Goal: Task Accomplishment & Management: Use online tool/utility

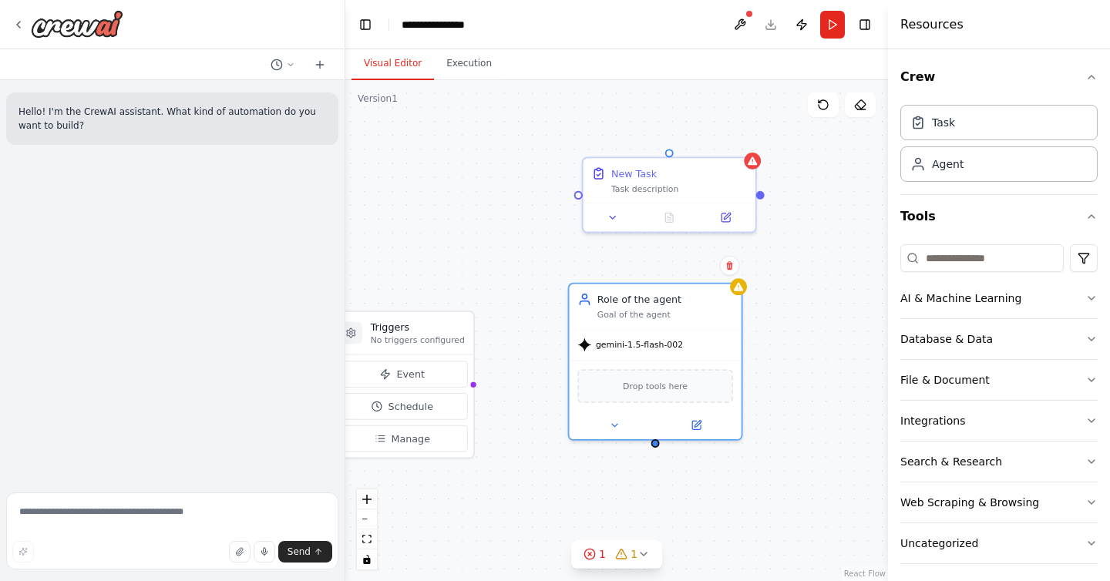
scroll to position [8, 0]
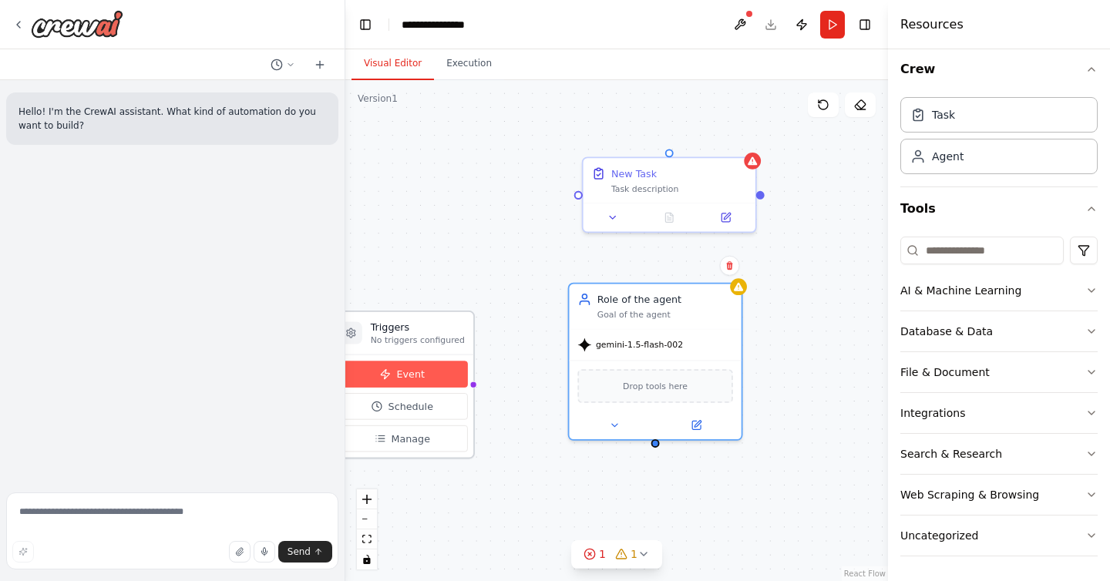
click at [438, 371] on button "Event" at bounding box center [402, 374] width 130 height 26
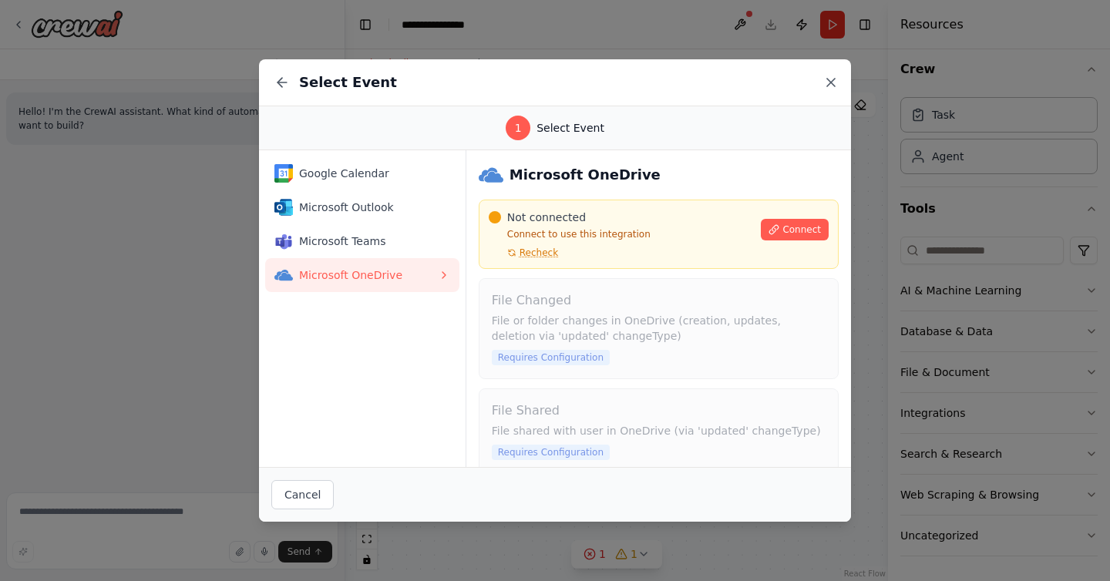
click at [826, 82] on icon at bounding box center [830, 82] width 15 height 15
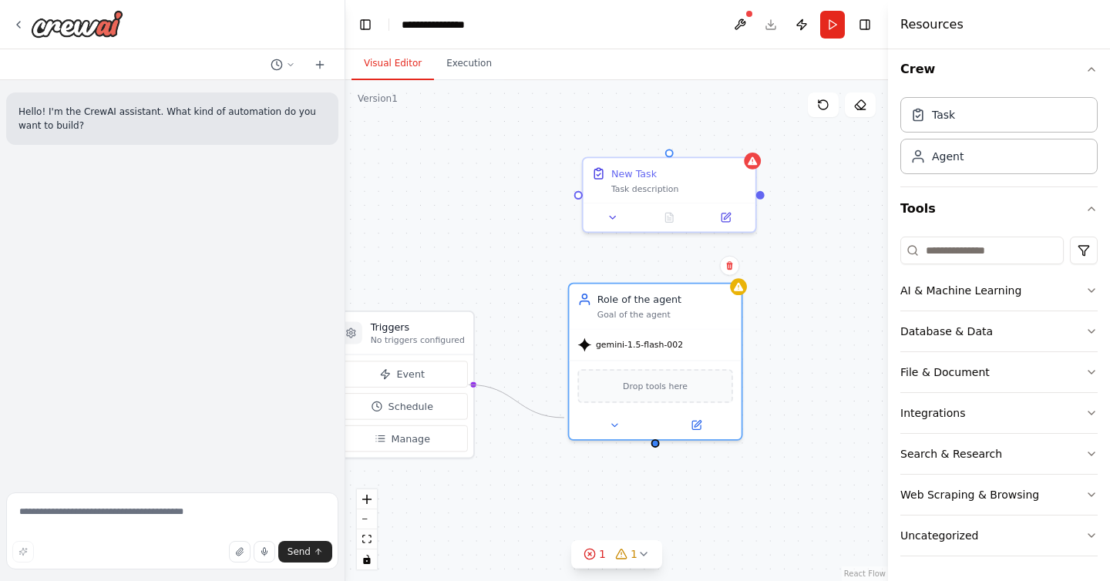
drag, startPoint x: 469, startPoint y: 387, endPoint x: 563, endPoint y: 418, distance: 98.9
click at [563, 418] on div "Triggers No triggers configured Event Schedule Manage New Task Task description…" at bounding box center [616, 330] width 543 height 501
drag, startPoint x: 468, startPoint y: 386, endPoint x: 650, endPoint y: 444, distance: 190.8
click at [650, 444] on div "Triggers No triggers configured Event Schedule Manage New Task Task description…" at bounding box center [616, 330] width 543 height 501
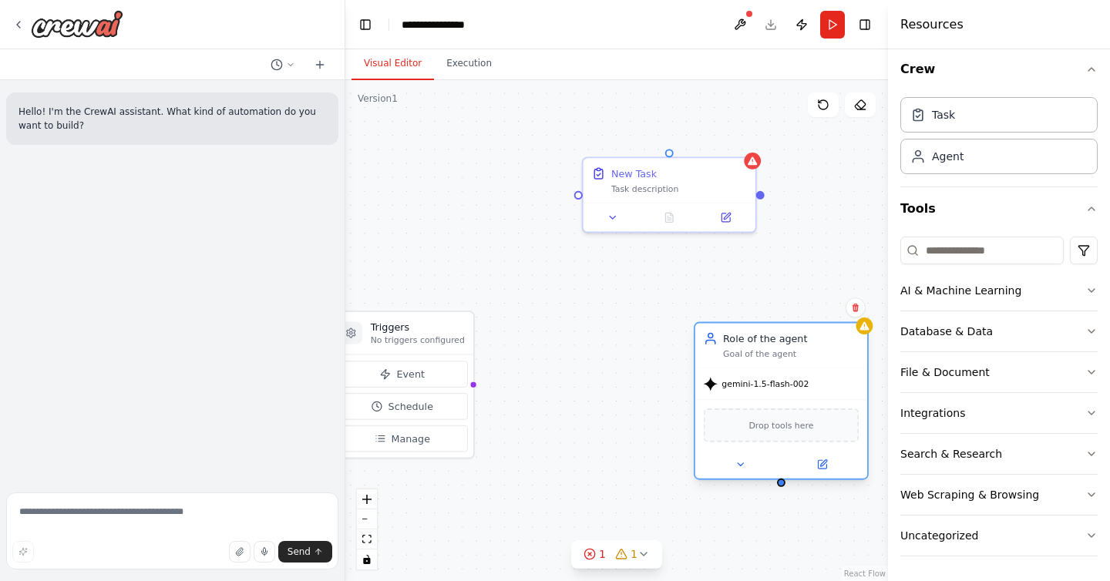
drag, startPoint x: 664, startPoint y: 288, endPoint x: 791, endPoint y: 327, distance: 132.9
click at [791, 327] on div "Role of the agent Goal of the agent" at bounding box center [781, 345] width 172 height 45
drag, startPoint x: 470, startPoint y: 383, endPoint x: 576, endPoint y: 199, distance: 212.3
click at [576, 199] on div "Triggers No triggers configured Event Schedule Manage New Task Task description…" at bounding box center [616, 330] width 543 height 501
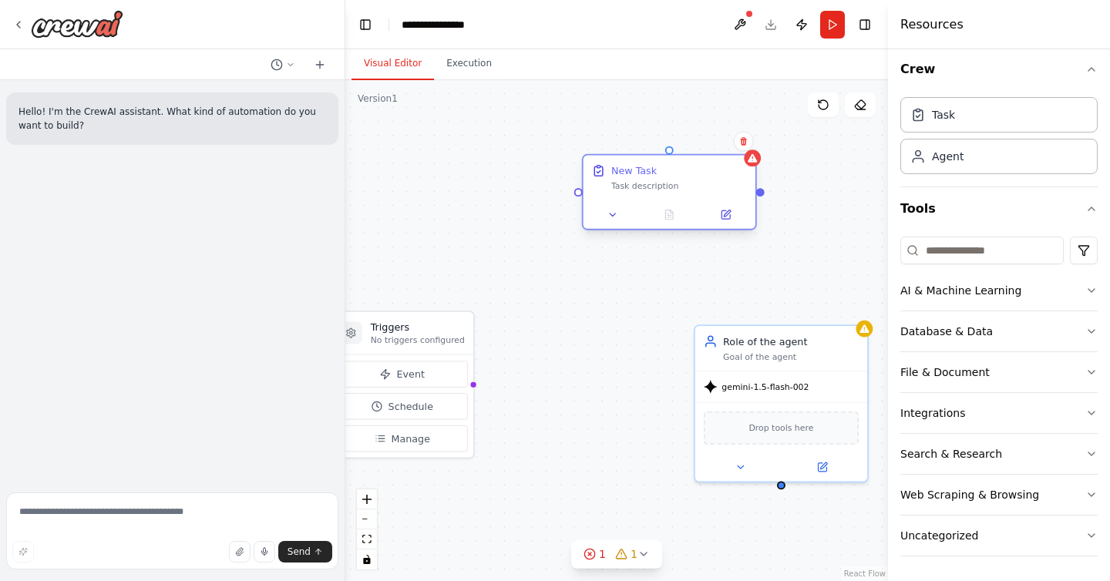
drag, startPoint x: 674, startPoint y: 170, endPoint x: 661, endPoint y: 191, distance: 24.2
click at [661, 191] on div "New Task Task description" at bounding box center [679, 177] width 136 height 28
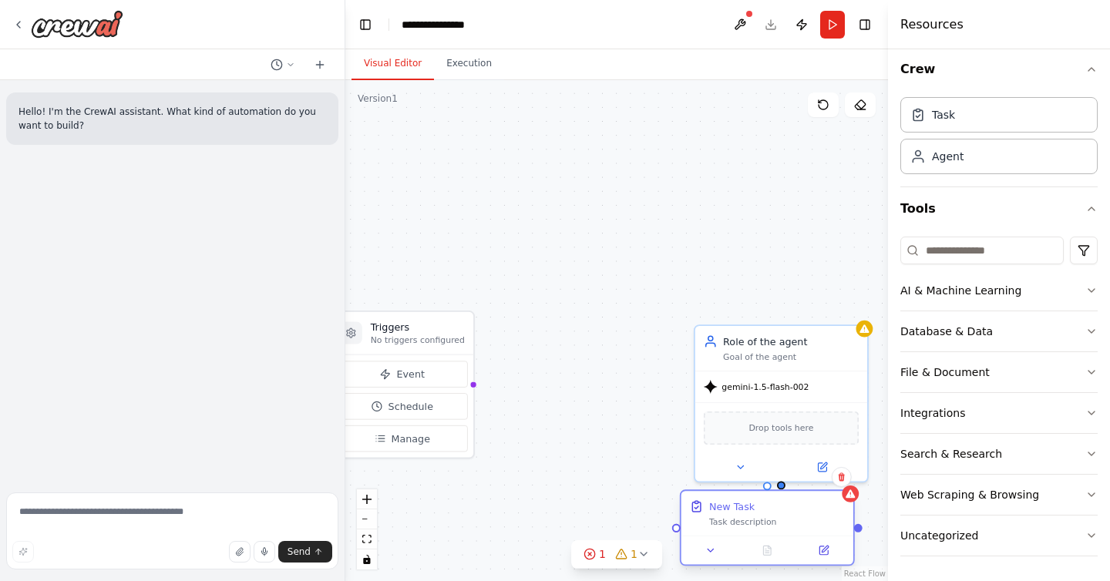
drag, startPoint x: 647, startPoint y: 189, endPoint x: 767, endPoint y: 513, distance: 345.3
click at [767, 513] on div "New Task" at bounding box center [777, 506] width 136 height 14
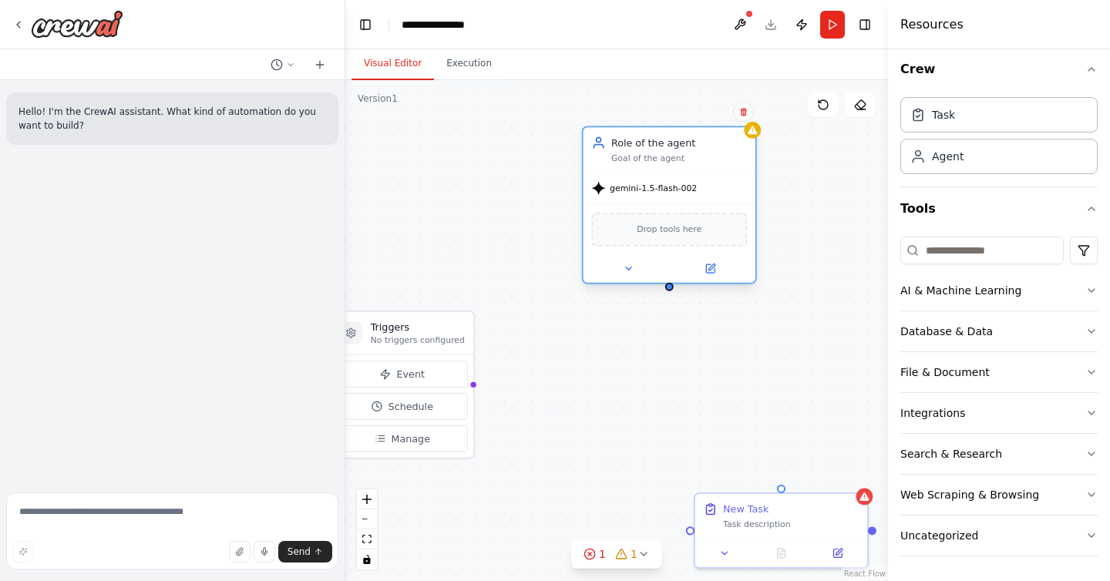
drag, startPoint x: 774, startPoint y: 359, endPoint x: 657, endPoint y: 162, distance: 229.5
click at [657, 162] on div "Goal of the agent" at bounding box center [679, 159] width 136 height 12
drag, startPoint x: 781, startPoint y: 488, endPoint x: 669, endPoint y: 297, distance: 221.1
click at [669, 297] on div "Triggers No triggers configured Event Schedule Manage New Task Task description…" at bounding box center [616, 330] width 543 height 501
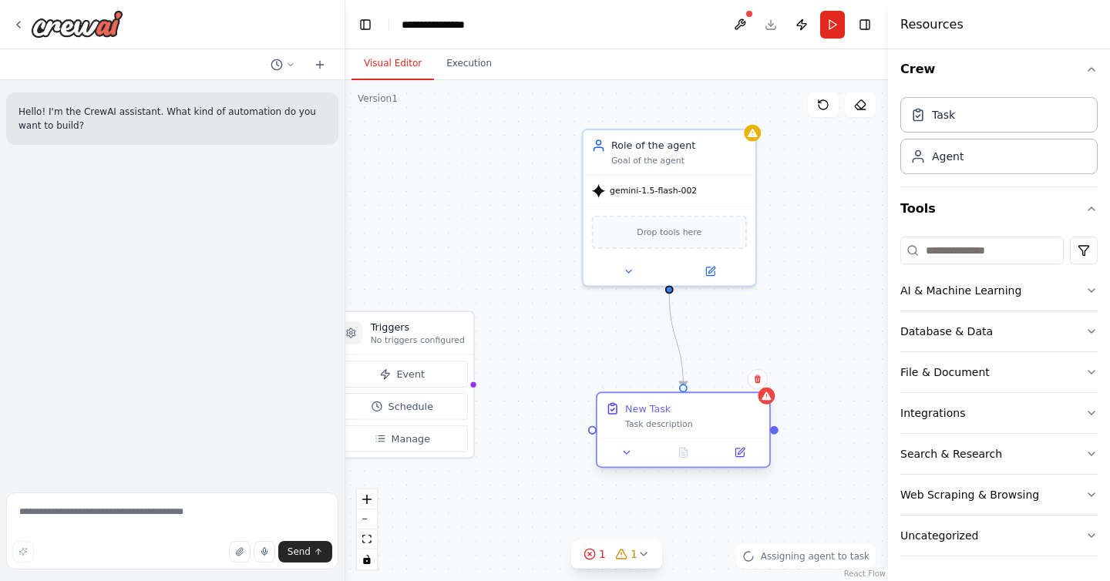
drag, startPoint x: 734, startPoint y: 493, endPoint x: 629, endPoint y: 398, distance: 141.8
click at [630, 398] on div "New Task Task description" at bounding box center [683, 415] width 172 height 45
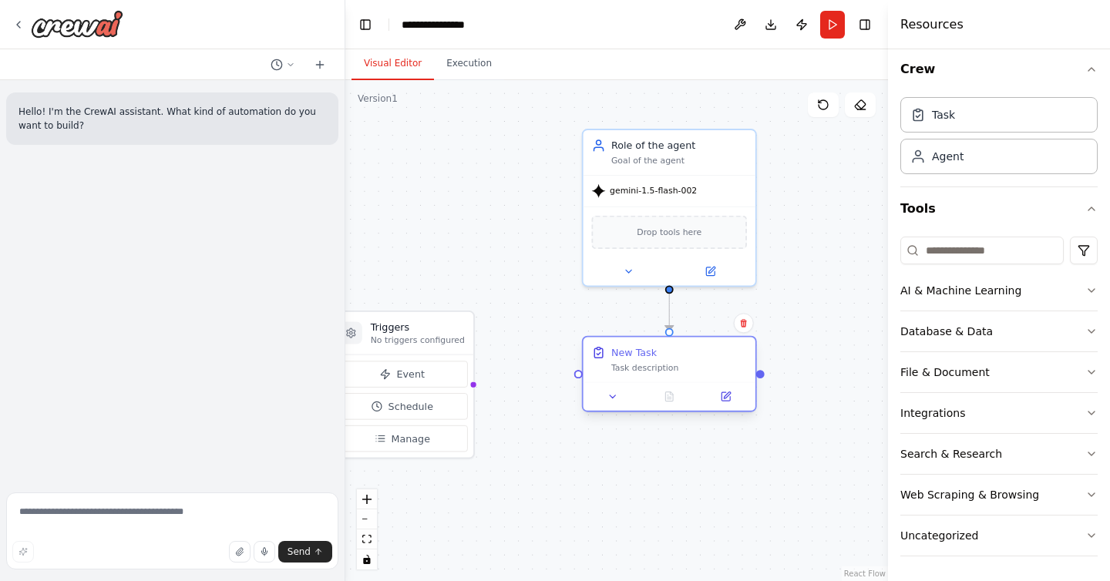
drag, startPoint x: 701, startPoint y: 413, endPoint x: 688, endPoint y: 355, distance: 59.9
click at [688, 355] on div "New Task" at bounding box center [679, 352] width 136 height 14
drag, startPoint x: 468, startPoint y: 388, endPoint x: 469, endPoint y: 365, distance: 23.2
click at [470, 365] on div ".deletable-edge-delete-btn { width: 20px; height: 20px; border: 0px solid #ffff…" at bounding box center [616, 330] width 543 height 501
drag, startPoint x: 468, startPoint y: 357, endPoint x: 572, endPoint y: 381, distance: 106.8
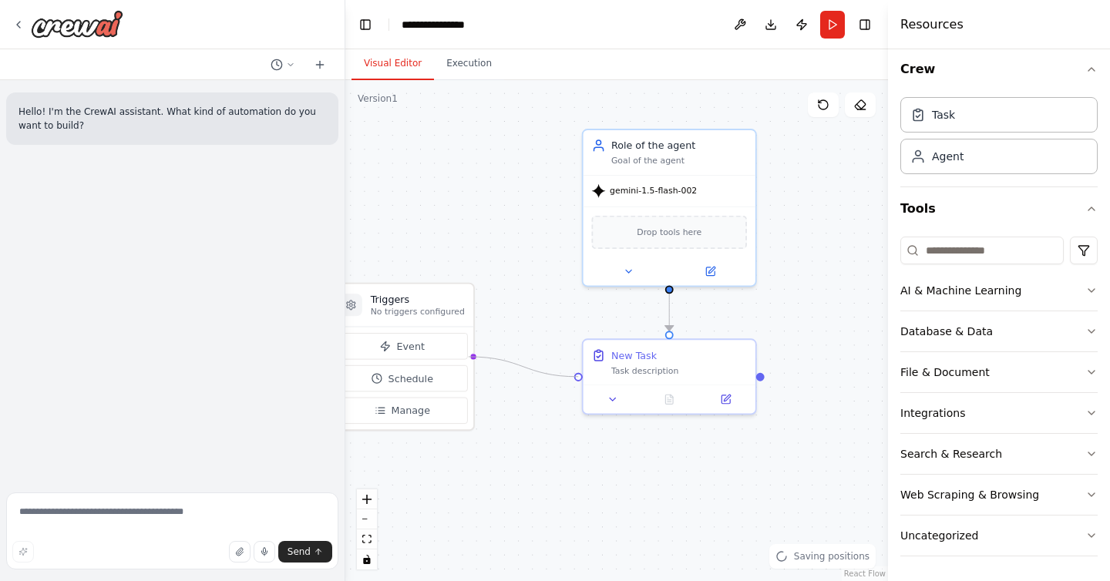
click at [572, 381] on div ".deletable-edge-delete-btn { width: 20px; height: 20px; border: 0px solid #ffff…" at bounding box center [616, 330] width 543 height 501
click at [467, 364] on div "Event Schedule Manage" at bounding box center [402, 378] width 142 height 103
click at [471, 357] on div at bounding box center [472, 356] width 7 height 7
click at [471, 355] on div at bounding box center [472, 356] width 7 height 7
click at [1081, 292] on button "AI & Machine Learning" at bounding box center [998, 291] width 197 height 40
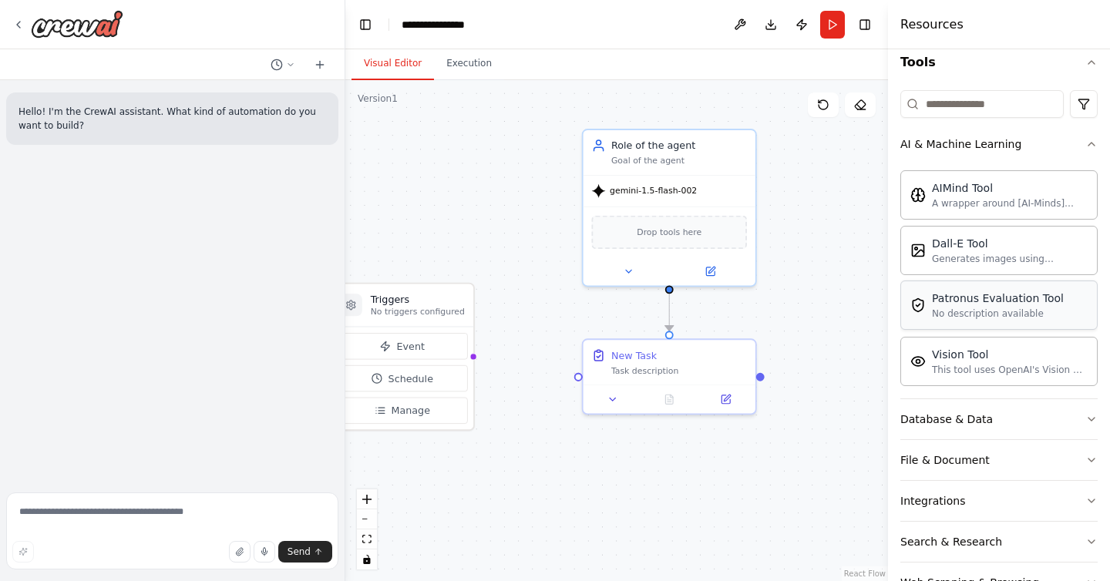
scroll to position [158, 0]
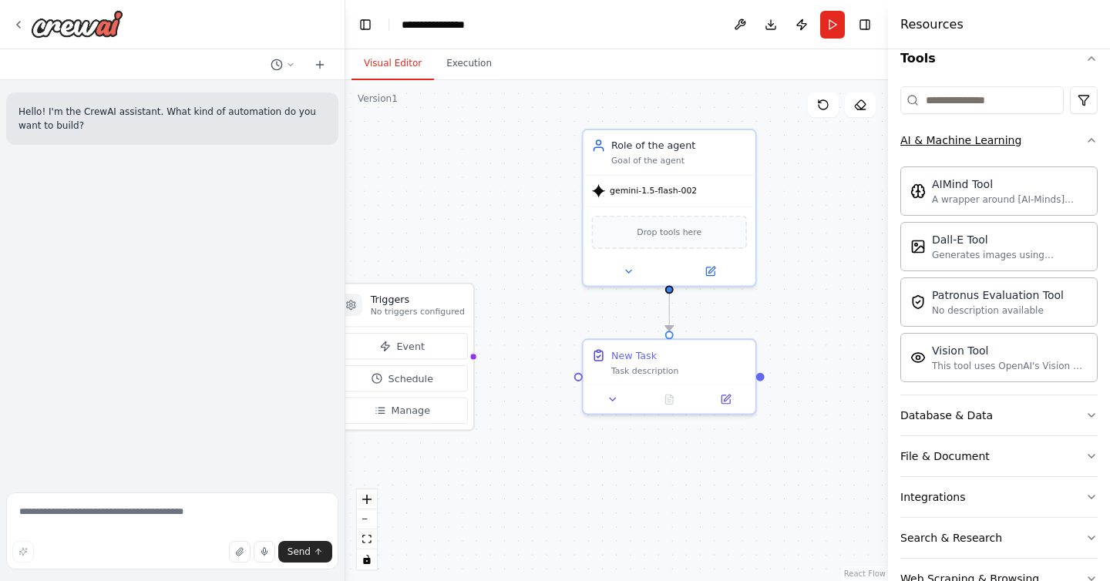
click at [1087, 142] on icon "button" at bounding box center [1091, 140] width 12 height 12
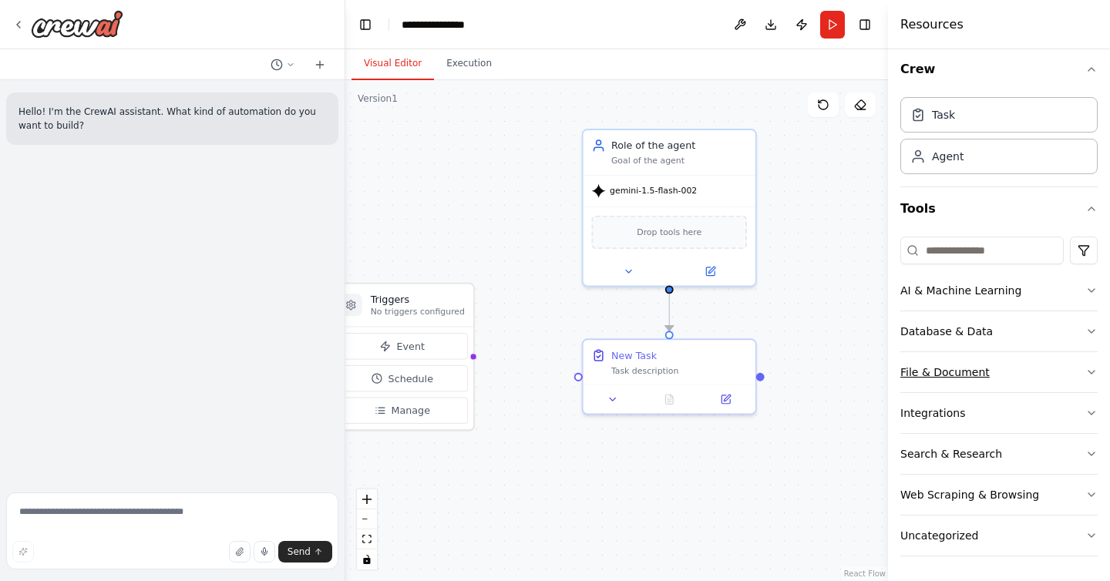
click at [1050, 375] on button "File & Document" at bounding box center [998, 372] width 197 height 40
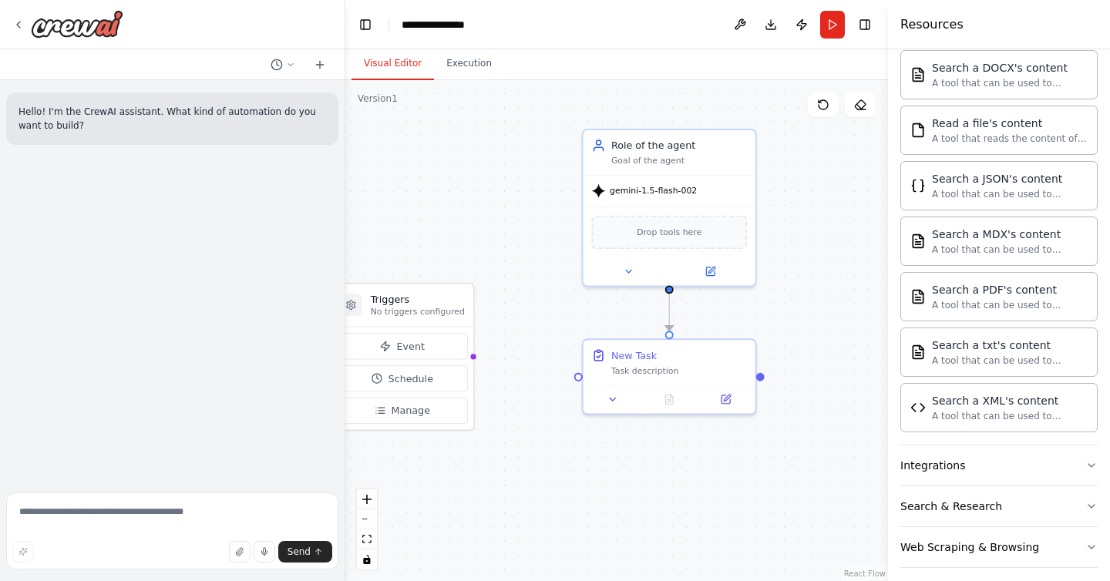
scroll to position [464, 0]
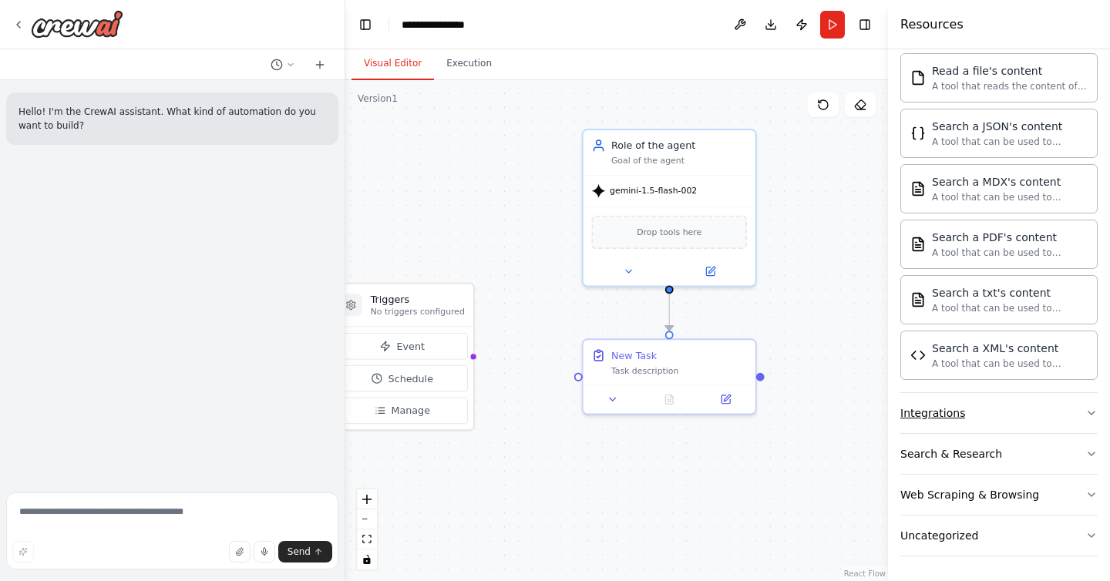
click at [1092, 422] on button "Integrations" at bounding box center [998, 413] width 197 height 40
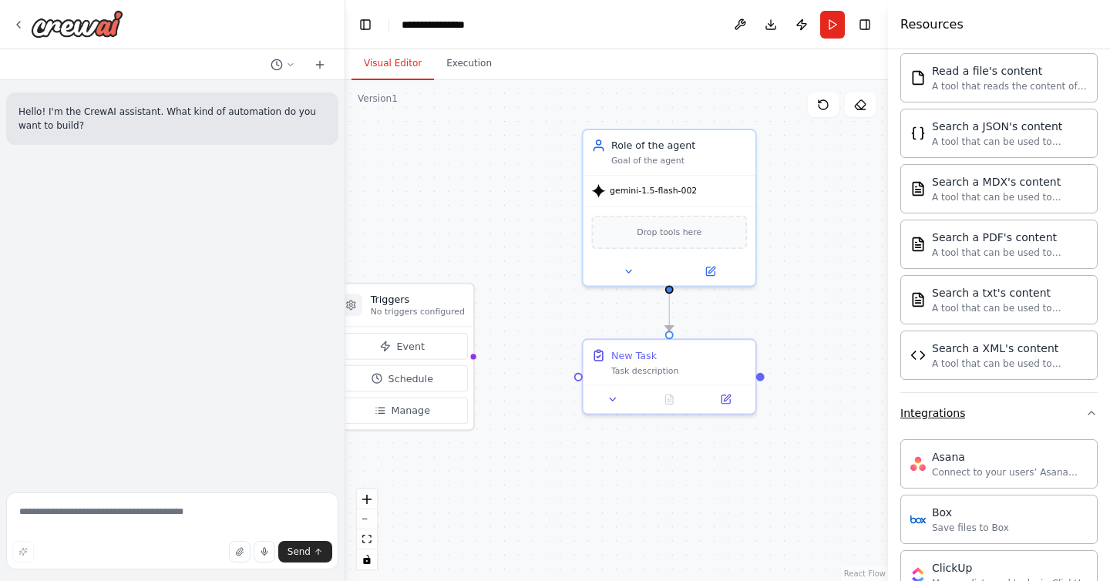
click at [1092, 419] on button "Integrations" at bounding box center [998, 413] width 197 height 40
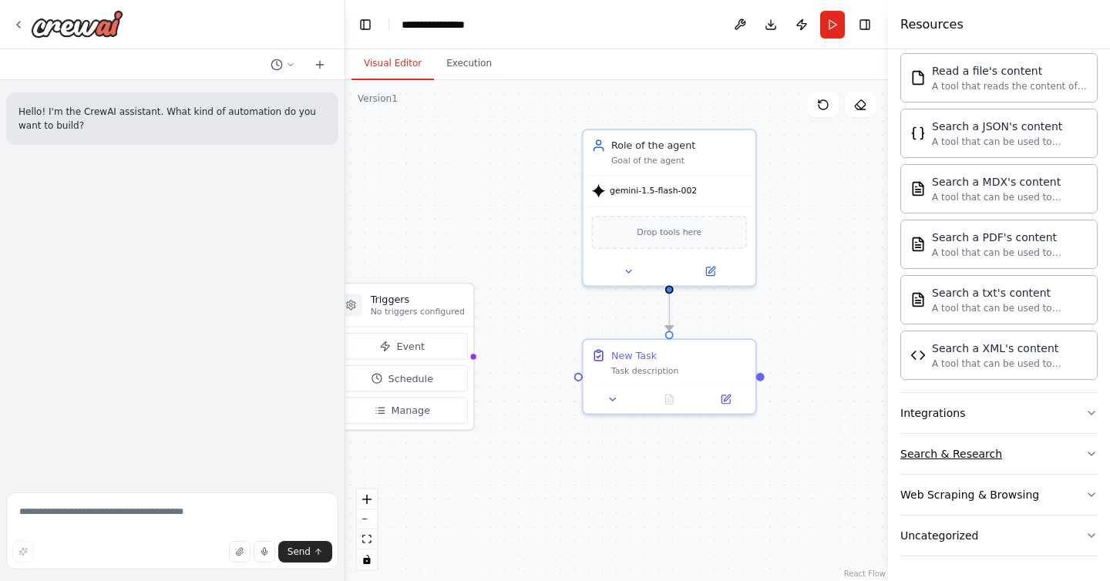
click at [1094, 459] on icon "button" at bounding box center [1091, 454] width 12 height 12
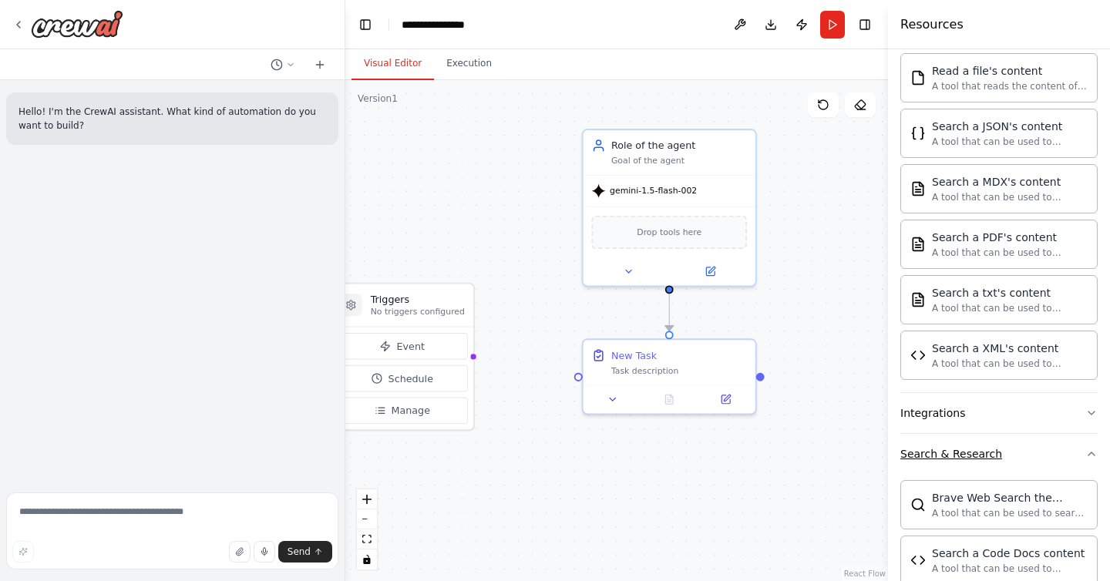
click at [1094, 459] on icon "button" at bounding box center [1091, 454] width 12 height 12
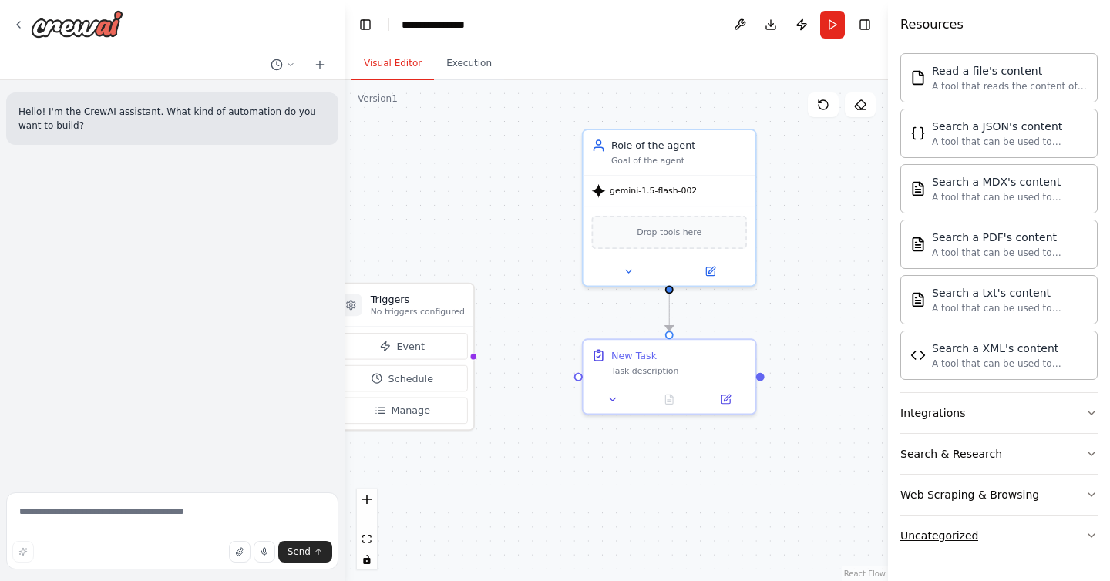
click at [1085, 523] on button "Uncategorized" at bounding box center [998, 536] width 197 height 40
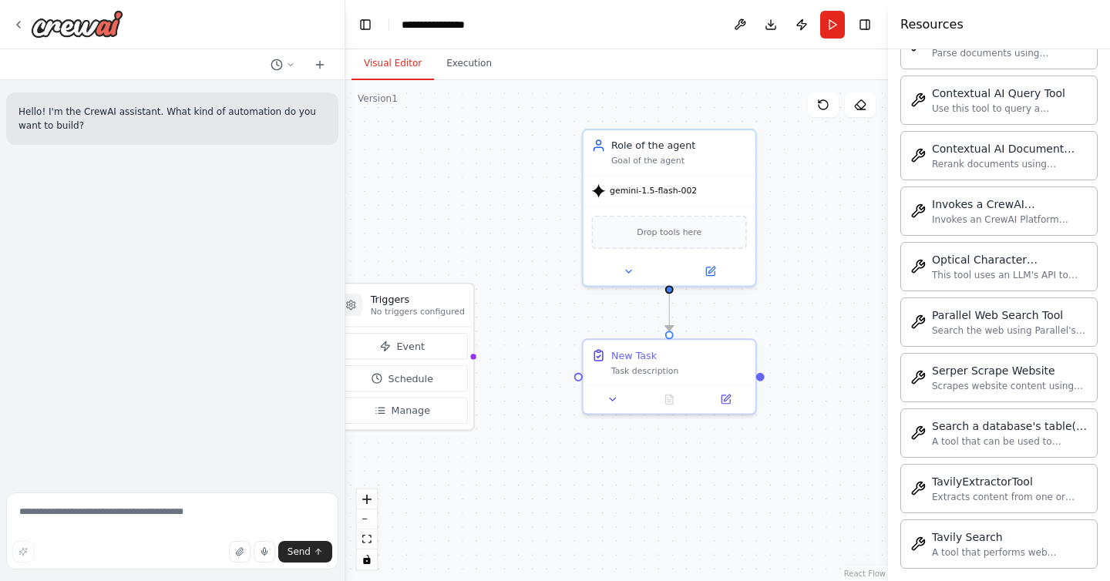
scroll to position [1309, 0]
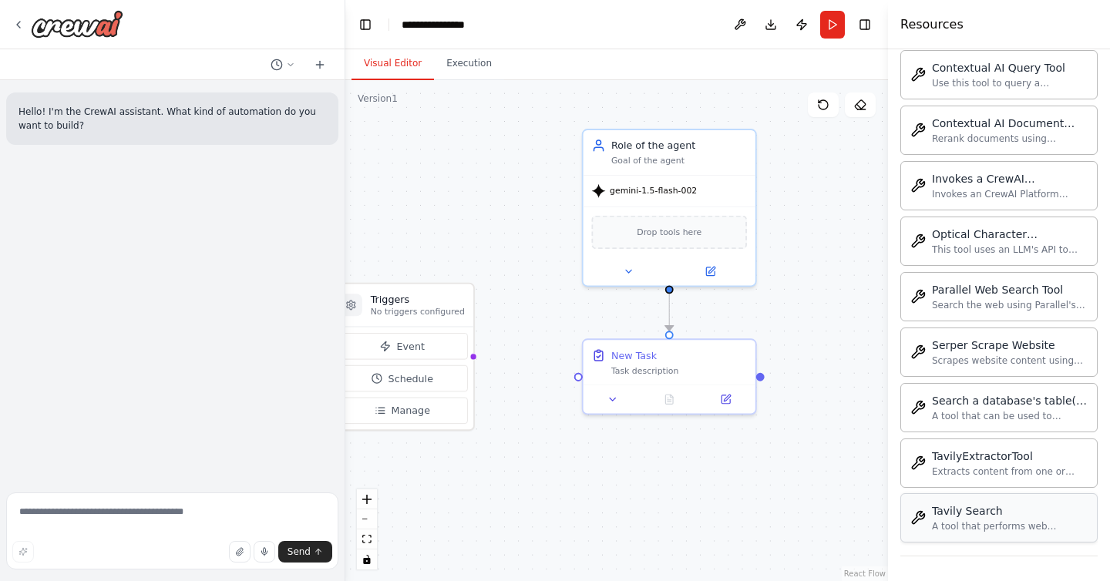
click at [1021, 525] on div "A tool that performs web searches using the Tavily Search API. It returns a JSO…" at bounding box center [1010, 526] width 156 height 12
click at [527, 370] on icon "Edge from triggers to 35bf431b-e896-4344-98c3-88a182d28c41" at bounding box center [523, 367] width 102 height 20
drag, startPoint x: 527, startPoint y: 370, endPoint x: 505, endPoint y: 221, distance: 150.4
click at [505, 221] on div ".deletable-edge-delete-btn { width: 20px; height: 20px; border: 0px solid #ffff…" at bounding box center [616, 330] width 543 height 501
click at [633, 275] on icon at bounding box center [629, 272] width 12 height 12
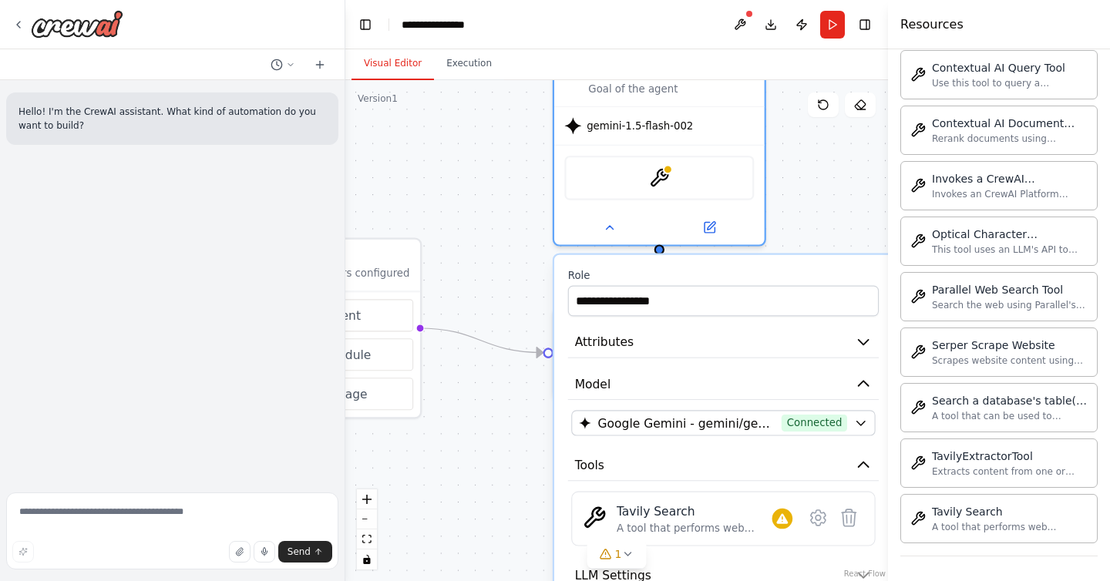
click at [782, 216] on div ".deletable-edge-delete-btn { width: 20px; height: 20px; border: 0px solid #ffff…" at bounding box center [616, 330] width 543 height 501
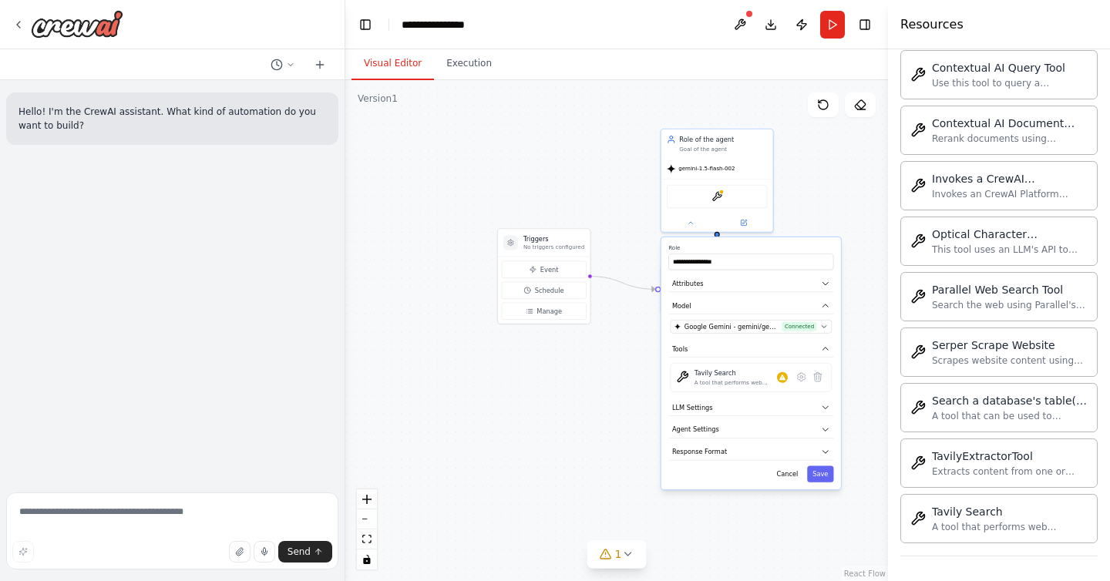
click at [809, 221] on div ".deletable-edge-delete-btn { width: 20px; height: 20px; border: 0px solid #ffff…" at bounding box center [616, 330] width 543 height 501
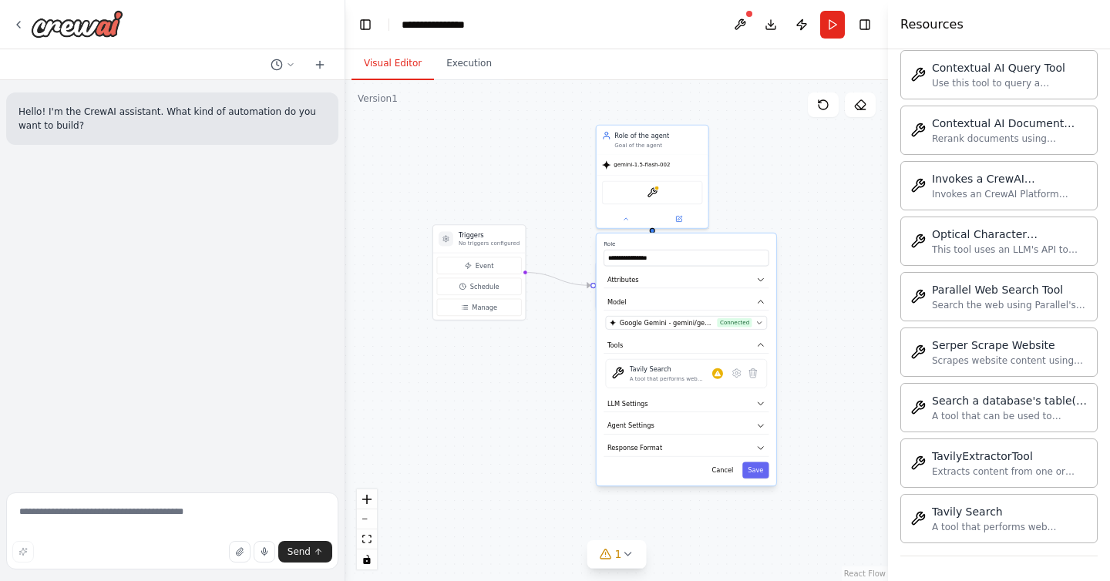
drag, startPoint x: 809, startPoint y: 221, endPoint x: 728, endPoint y: 223, distance: 80.9
click at [728, 222] on div ".deletable-edge-delete-btn { width: 20px; height: 20px; border: 0px solid #ffff…" at bounding box center [616, 330] width 543 height 501
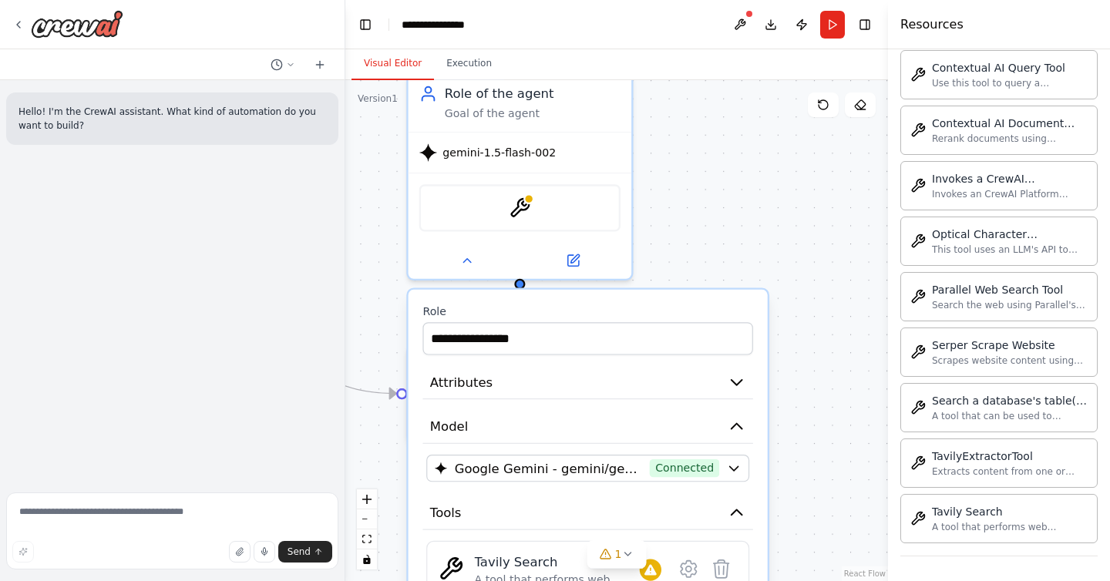
drag, startPoint x: 811, startPoint y: 197, endPoint x: 787, endPoint y: 231, distance: 41.5
click at [787, 231] on div ".deletable-edge-delete-btn { width: 20px; height: 20px; border: 0px solid #ffff…" at bounding box center [616, 330] width 543 height 501
click at [769, 228] on div ".deletable-edge-delete-btn { width: 20px; height: 20px; border: 0px solid #ffff…" at bounding box center [616, 330] width 543 height 501
click at [526, 286] on div ".deletable-edge-delete-btn { width: 20px; height: 20px; border: 0px solid #ffff…" at bounding box center [616, 330] width 543 height 501
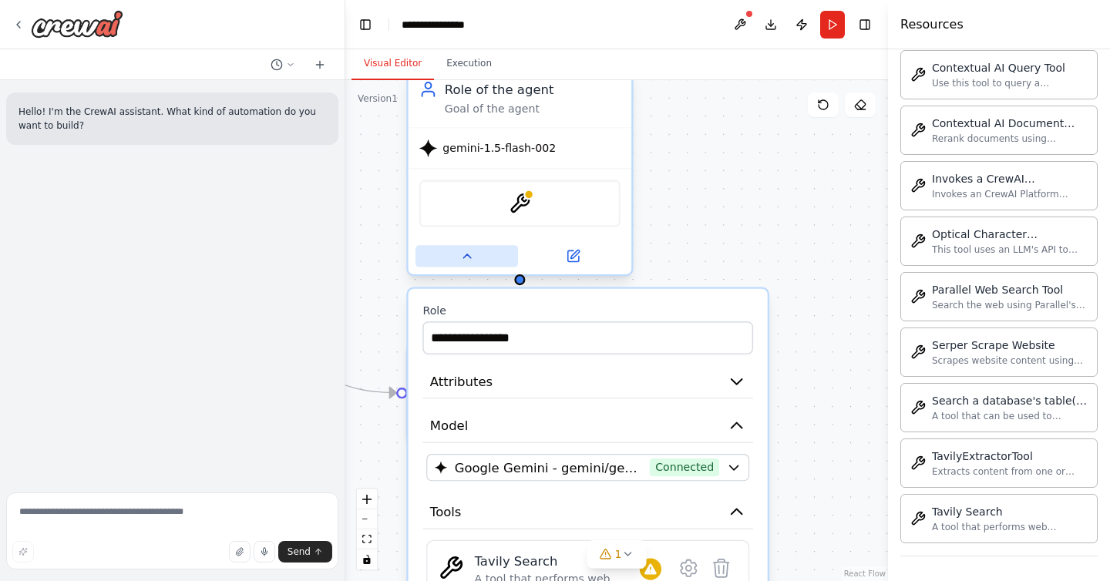
click at [469, 263] on icon at bounding box center [466, 256] width 15 height 15
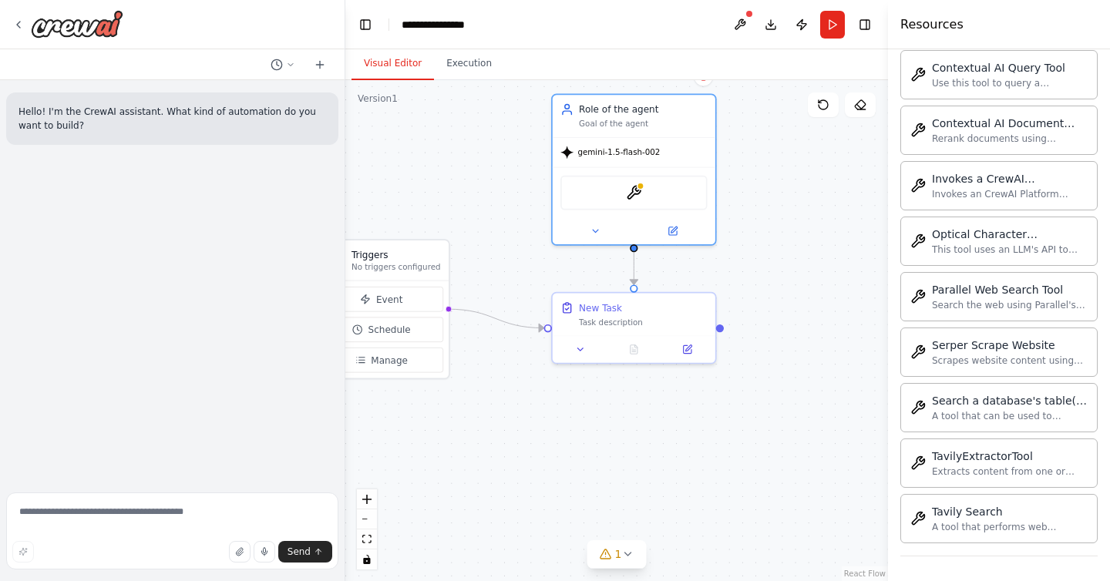
drag, startPoint x: 741, startPoint y: 406, endPoint x: 775, endPoint y: 377, distance: 44.8
click at [775, 377] on div ".deletable-edge-delete-btn { width: 20px; height: 20px; border: 0px solid #ffff…" at bounding box center [616, 330] width 543 height 501
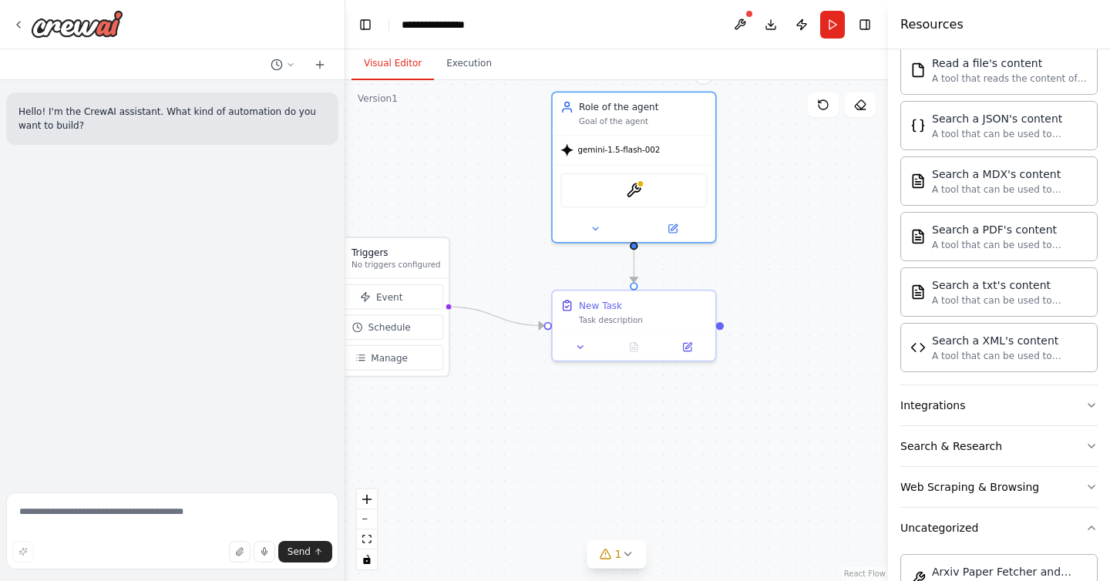
scroll to position [0, 0]
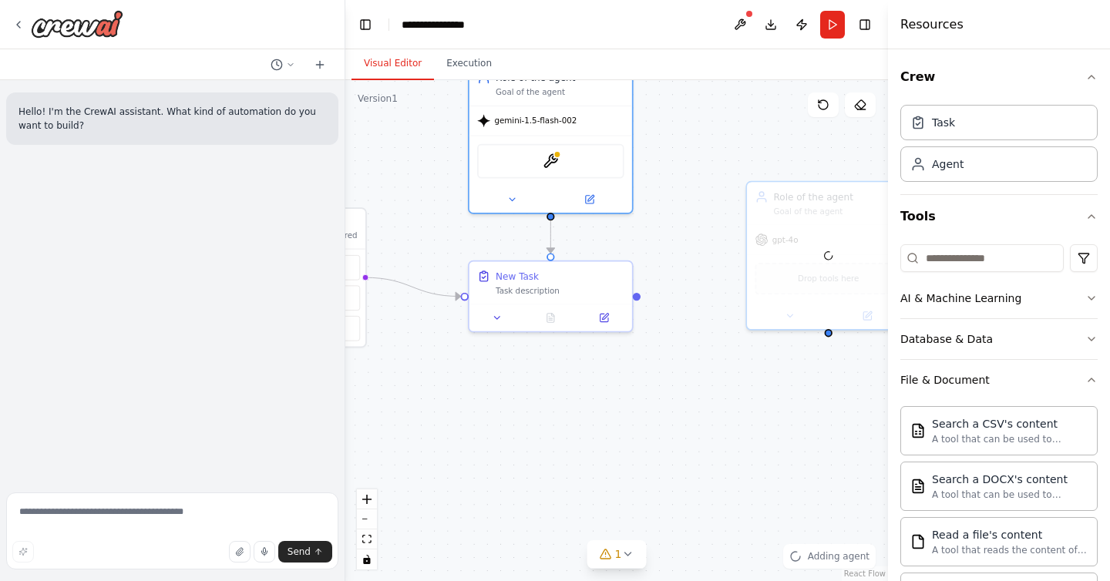
drag, startPoint x: 781, startPoint y: 192, endPoint x: 670, endPoint y: 122, distance: 131.9
click at [670, 122] on div ".deletable-edge-delete-btn { width: 20px; height: 20px; border: 0px solid #ffff…" at bounding box center [616, 330] width 543 height 501
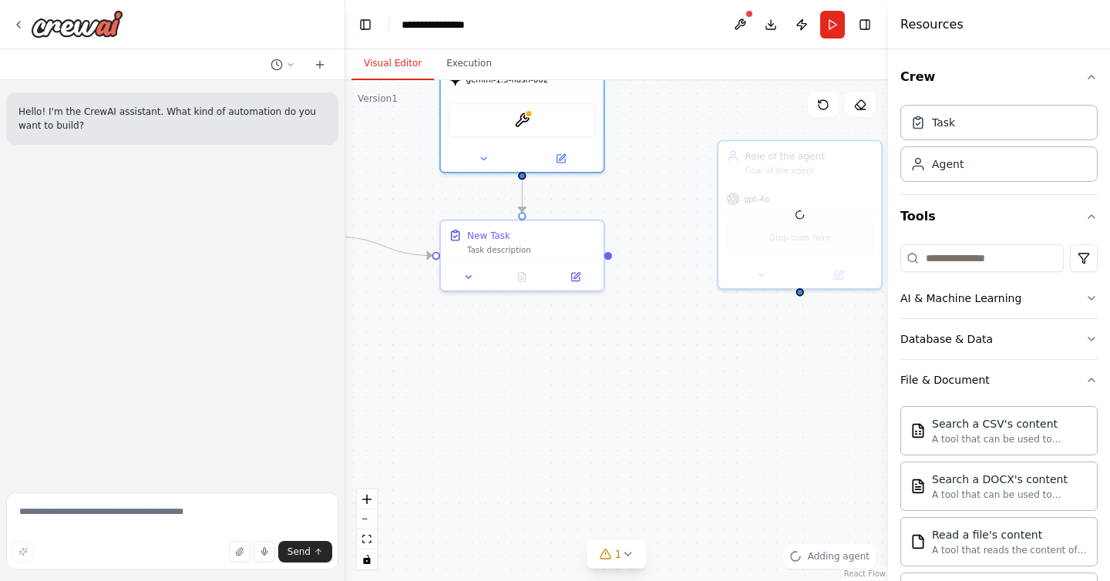
click at [647, 214] on div ".deletable-edge-delete-btn { width: 20px; height: 20px; border: 0px solid #ffff…" at bounding box center [616, 330] width 543 height 501
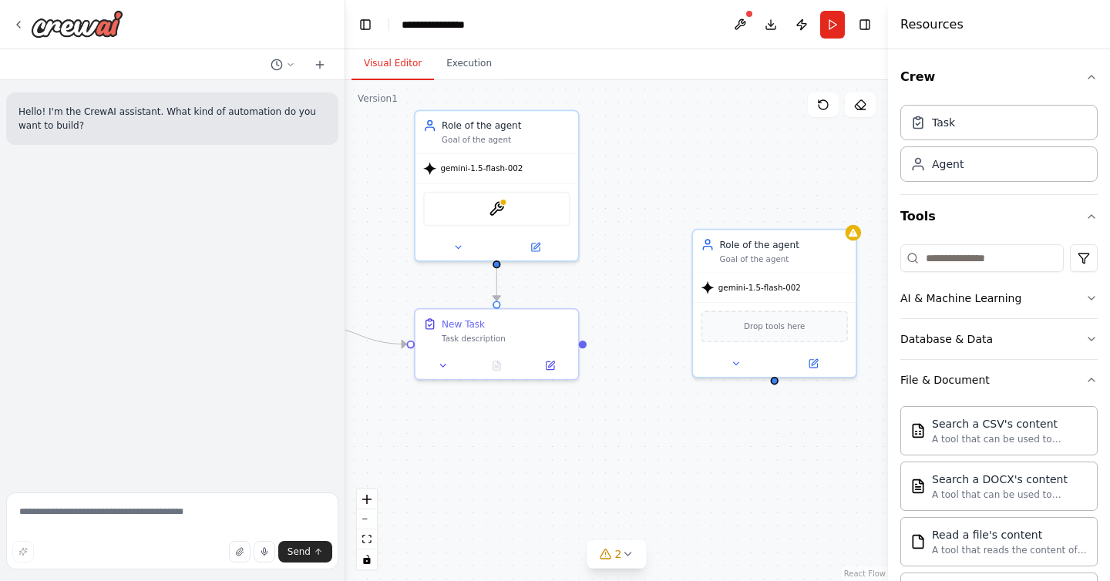
drag, startPoint x: 745, startPoint y: 339, endPoint x: 720, endPoint y: 428, distance: 92.2
click at [720, 428] on div ".deletable-edge-delete-btn { width: 20px; height: 20px; border: 0px solid #ffff…" at bounding box center [616, 330] width 543 height 501
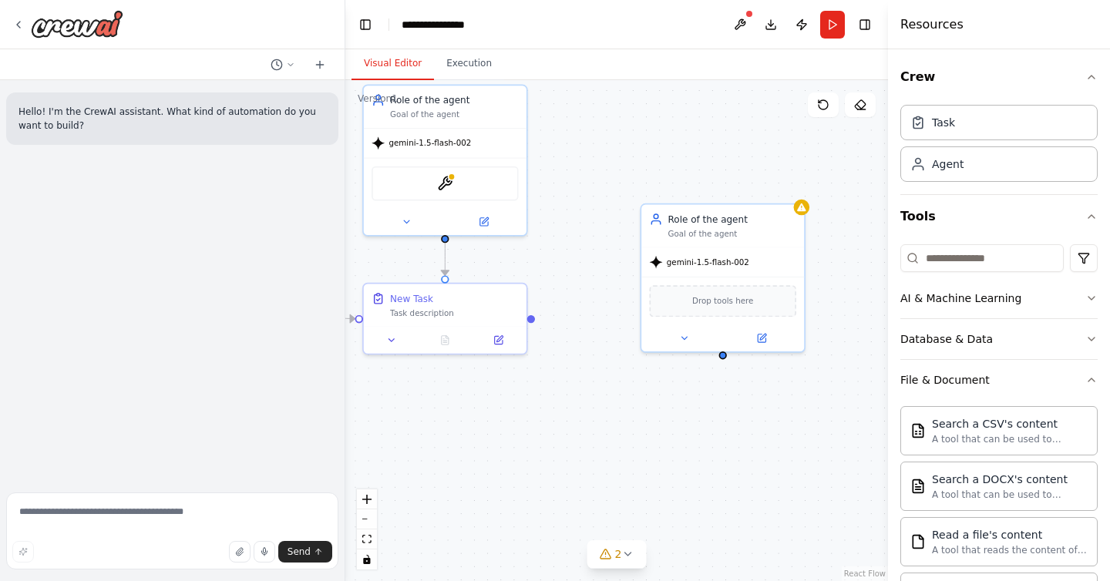
drag, startPoint x: 589, startPoint y: 346, endPoint x: 526, endPoint y: 318, distance: 68.6
click at [526, 317] on div ".deletable-edge-delete-btn { width: 20px; height: 20px; border: 0px solid #ffff…" at bounding box center [616, 330] width 543 height 501
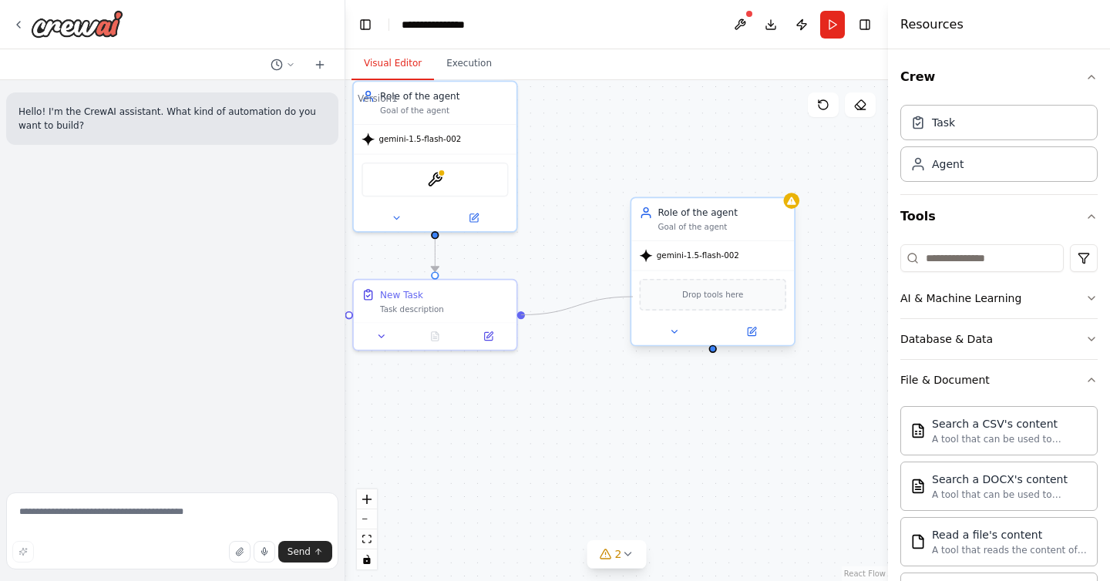
drag, startPoint x: 523, startPoint y: 312, endPoint x: 633, endPoint y: 297, distance: 110.5
click at [513, 297] on div "Triggers No triggers configured Event Schedule Manage New Task Task description…" at bounding box center [280, 190] width 465 height 430
click at [712, 350] on div at bounding box center [713, 349] width 8 height 8
drag, startPoint x: 712, startPoint y: 350, endPoint x: 731, endPoint y: 506, distance: 157.5
click at [731, 506] on div ".deletable-edge-delete-btn { width: 20px; height: 20px; border: 0px solid #ffff…" at bounding box center [616, 330] width 543 height 501
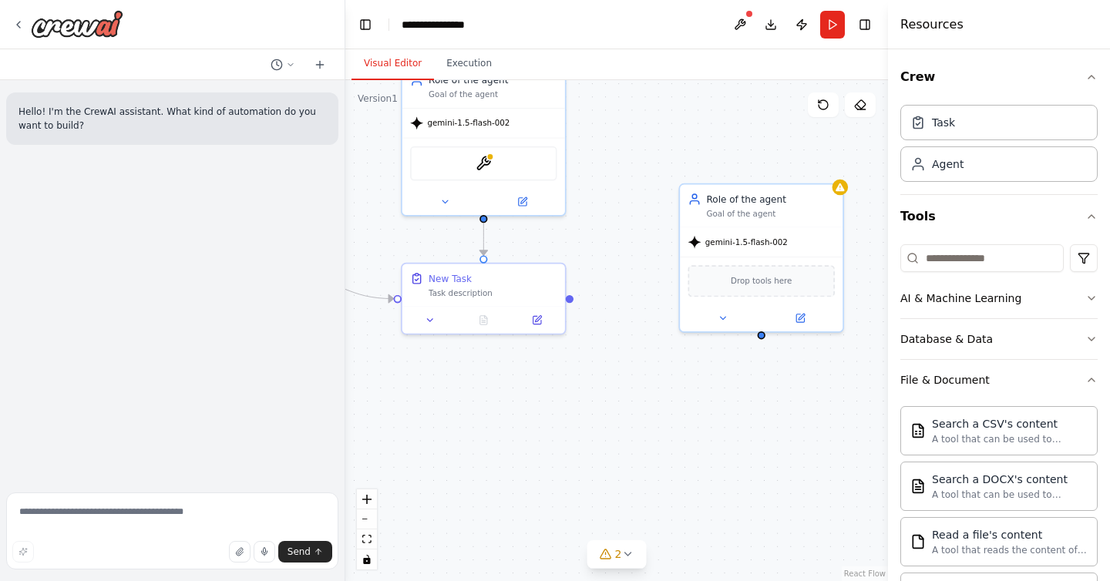
drag, startPoint x: 779, startPoint y: 449, endPoint x: 824, endPoint y: 443, distance: 45.0
click at [824, 442] on div ".deletable-edge-delete-btn { width: 20px; height: 20px; border: 0px solid #ffff…" at bounding box center [616, 330] width 543 height 501
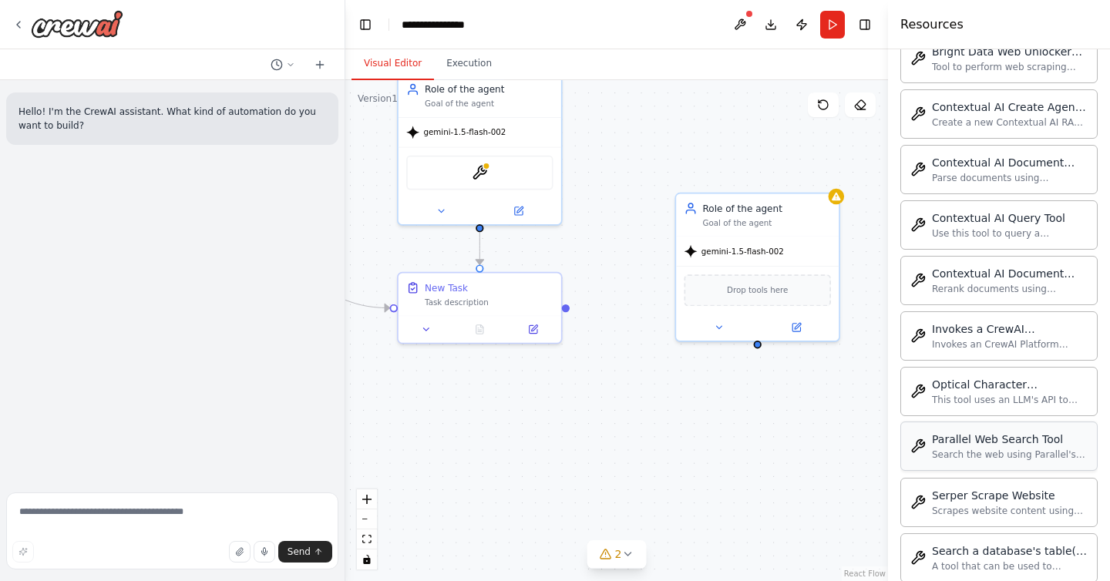
scroll to position [1309, 0]
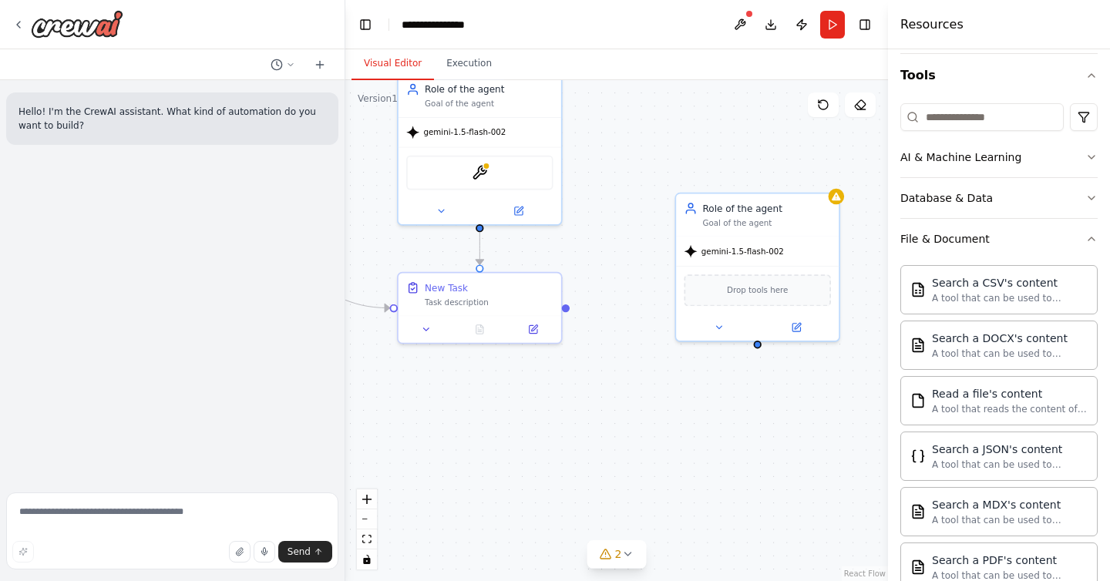
scroll to position [0, 0]
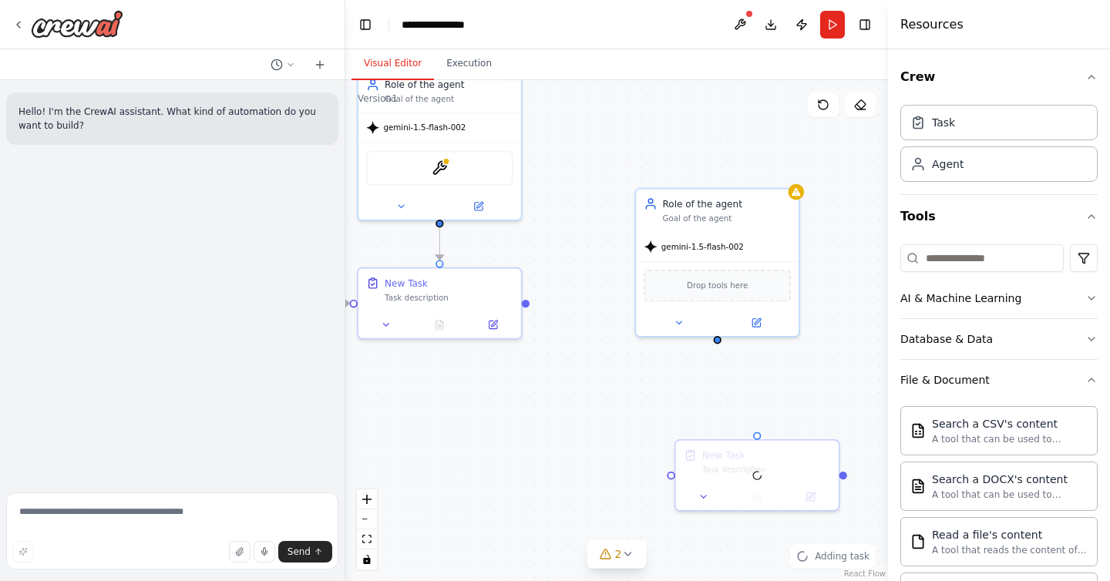
drag, startPoint x: 767, startPoint y: 429, endPoint x: 724, endPoint y: 425, distance: 43.3
click at [724, 425] on div ".deletable-edge-delete-btn { width: 20px; height: 20px; border: 0px solid #ffff…" at bounding box center [616, 330] width 543 height 501
drag, startPoint x: 716, startPoint y: 338, endPoint x: 755, endPoint y: 431, distance: 100.2
click at [515, 394] on div "Triggers No triggers configured Event Schedule Manage New Task Task description…" at bounding box center [281, 179] width 465 height 430
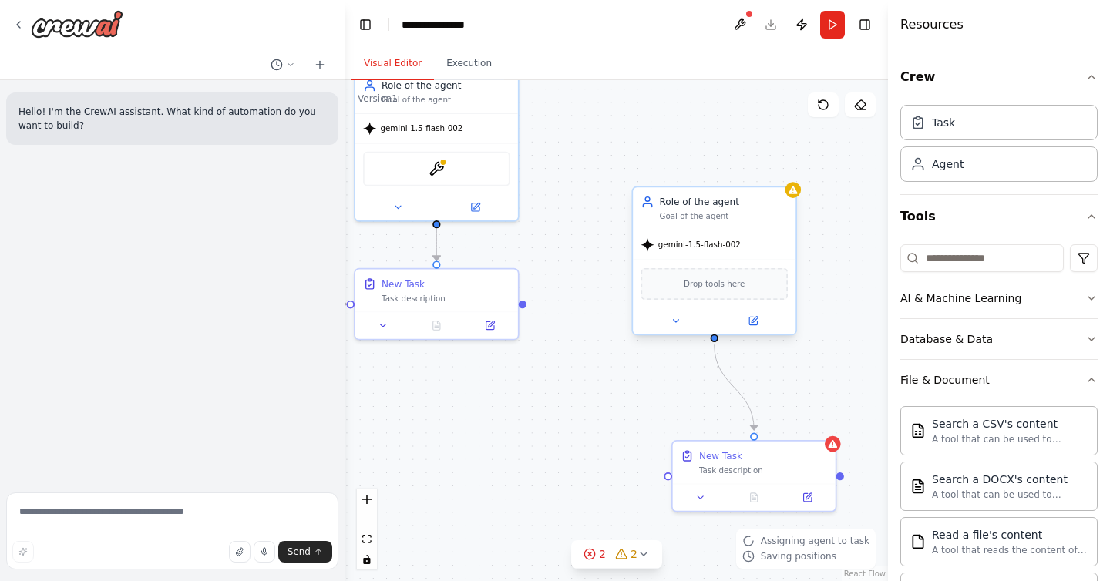
click at [716, 339] on div at bounding box center [715, 338] width 8 height 8
drag, startPoint x: 522, startPoint y: 305, endPoint x: 659, endPoint y: 476, distance: 219.3
click at [659, 476] on div ".deletable-edge-delete-btn { width: 20px; height: 20px; border: 0px solid #ffff…" at bounding box center [616, 330] width 543 height 501
drag, startPoint x: 520, startPoint y: 304, endPoint x: 670, endPoint y: 475, distance: 226.6
click at [515, 394] on div "Triggers No triggers configured Event Schedule Manage New Task Task description…" at bounding box center [281, 179] width 465 height 430
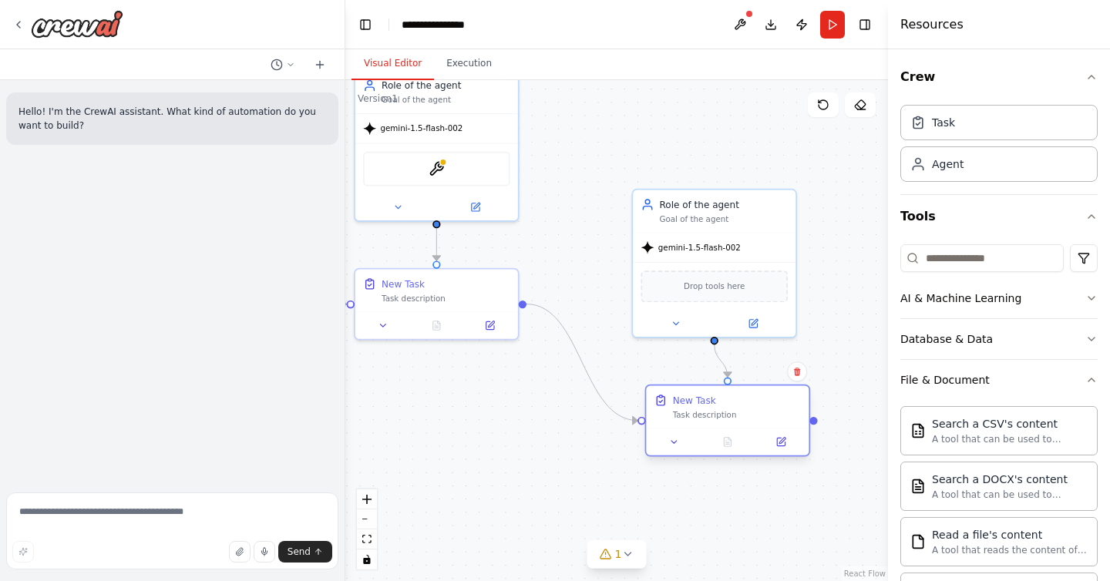
drag, startPoint x: 730, startPoint y: 454, endPoint x: 694, endPoint y: 402, distance: 62.6
click at [694, 402] on div "New Task" at bounding box center [694, 400] width 43 height 13
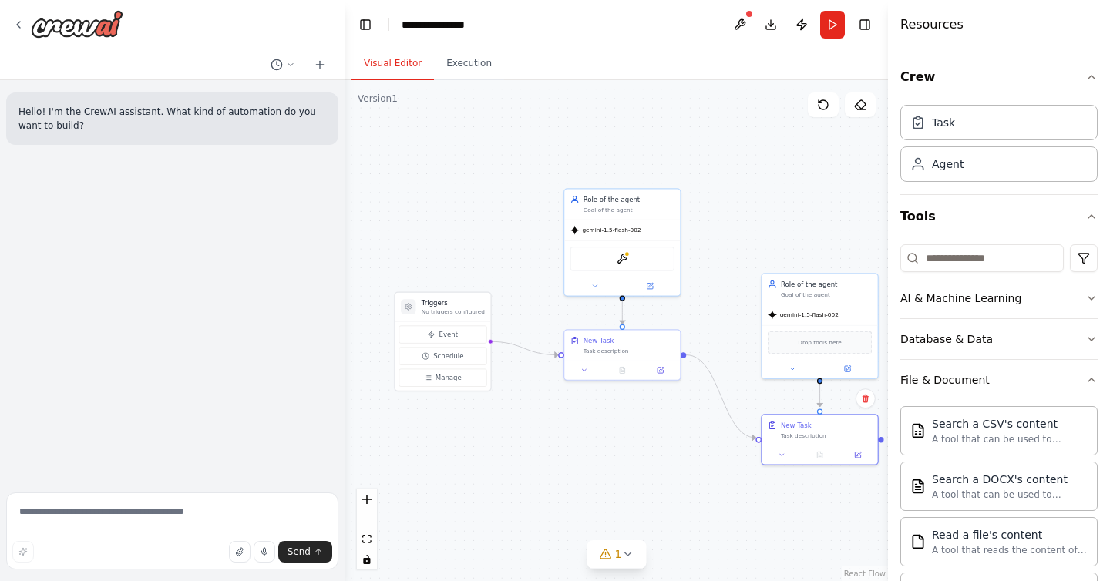
drag, startPoint x: 544, startPoint y: 452, endPoint x: 688, endPoint y: 462, distance: 144.5
click at [688, 462] on div ".deletable-edge-delete-btn { width: 20px; height: 20px; border: 0px solid #ffff…" at bounding box center [616, 330] width 543 height 501
click at [29, 25] on div at bounding box center [67, 24] width 111 height 28
